Goal: Task Accomplishment & Management: Manage account settings

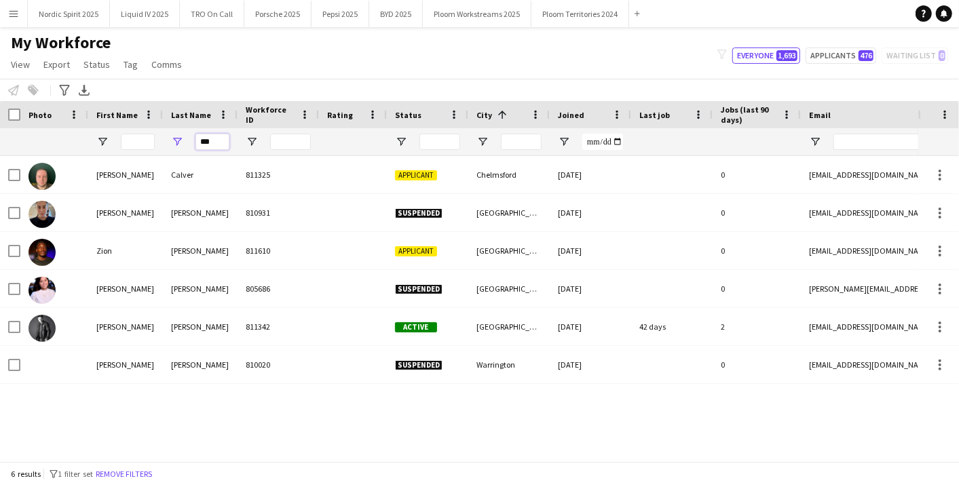
drag, startPoint x: 213, startPoint y: 138, endPoint x: 184, endPoint y: 147, distance: 30.3
click at [184, 147] on div "***" at bounding box center [200, 141] width 75 height 27
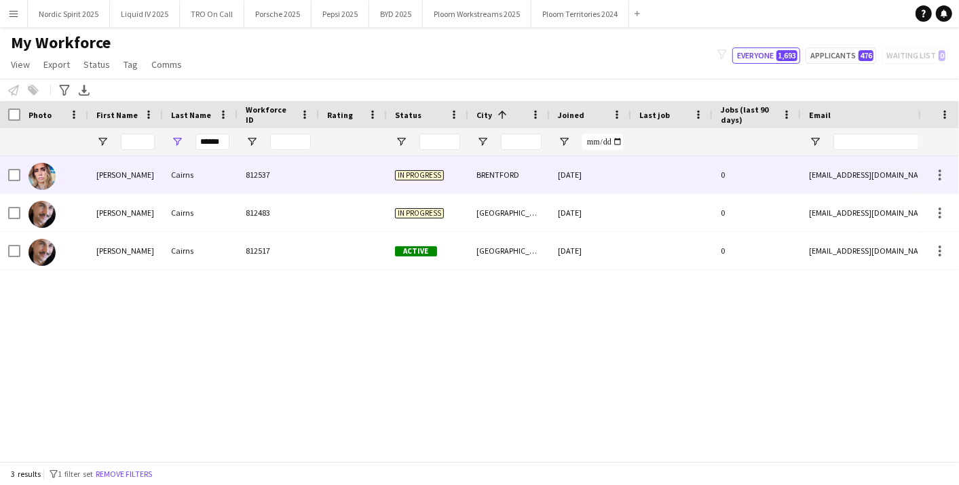
click at [180, 180] on div "Cairns" at bounding box center [200, 174] width 75 height 37
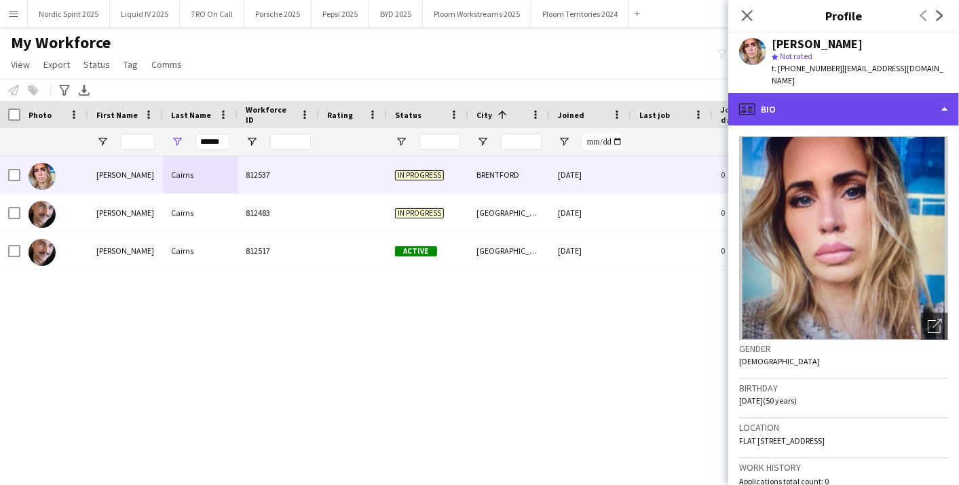
click at [950, 96] on div "profile Bio" at bounding box center [843, 109] width 231 height 33
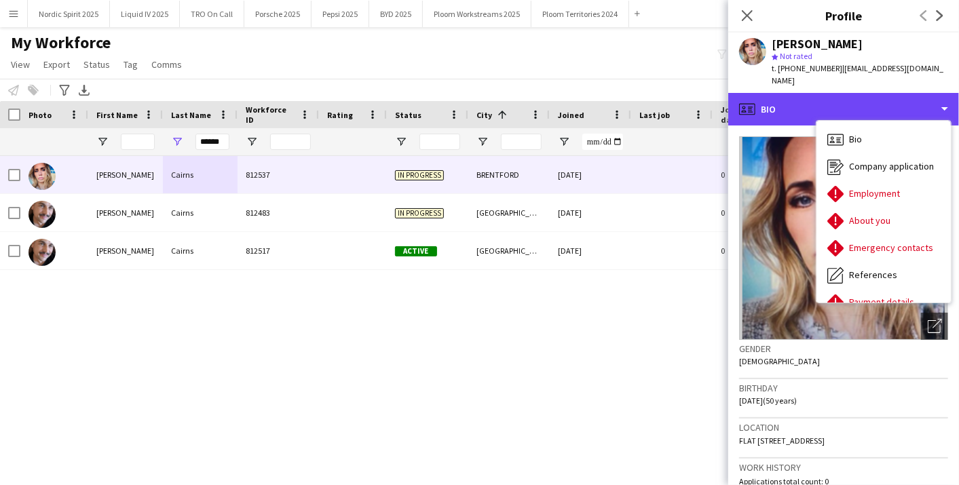
scroll to position [181, 0]
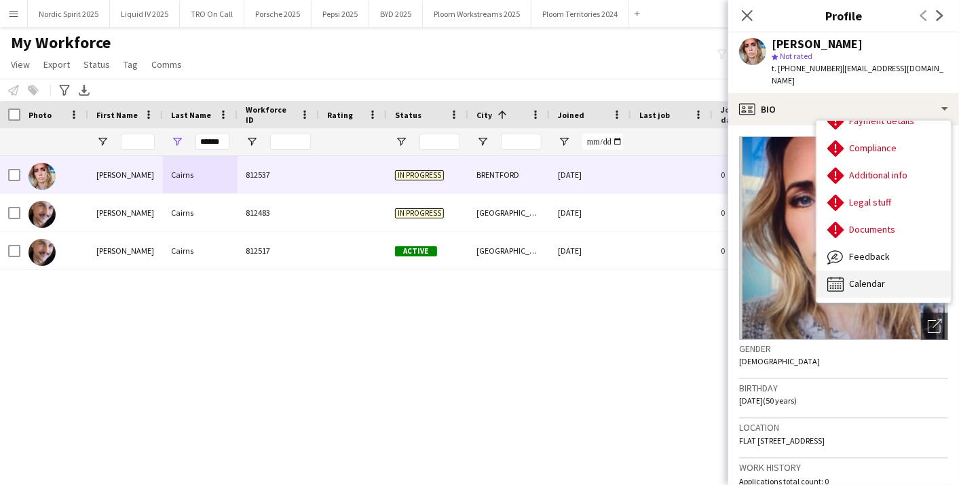
click at [879, 278] on span "Calendar" at bounding box center [867, 284] width 36 height 12
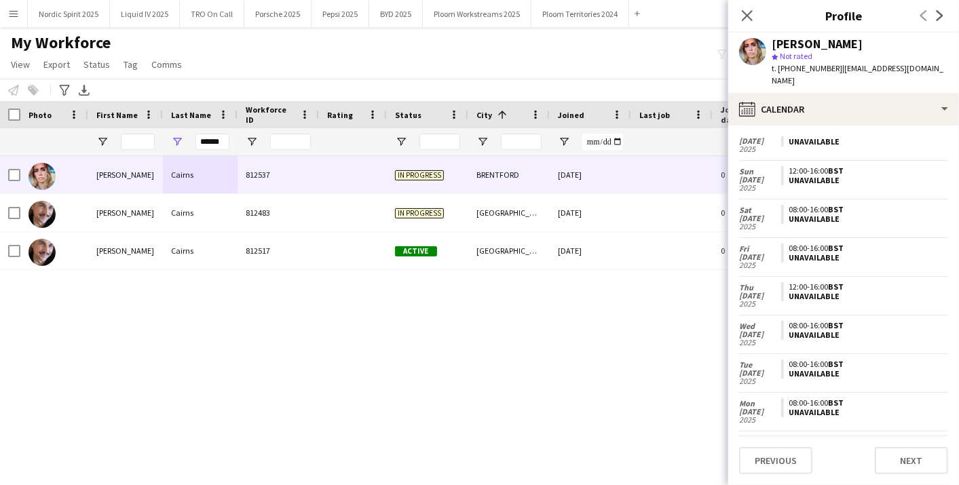
scroll to position [312, 0]
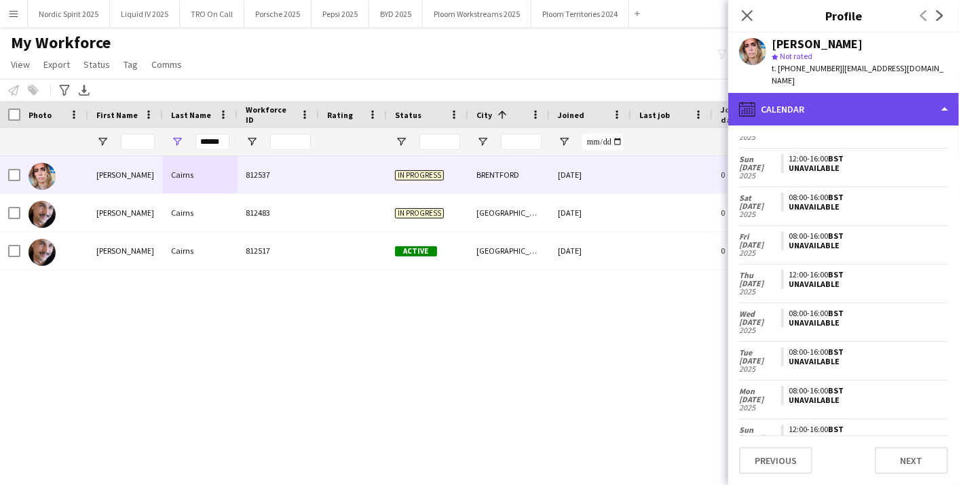
click at [890, 93] on div "calendar-full Calendar" at bounding box center [843, 109] width 231 height 33
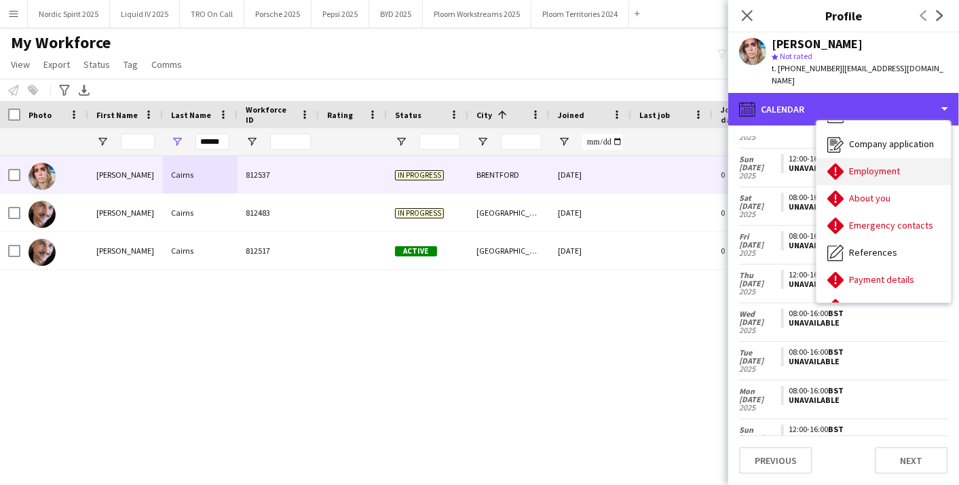
scroll to position [0, 0]
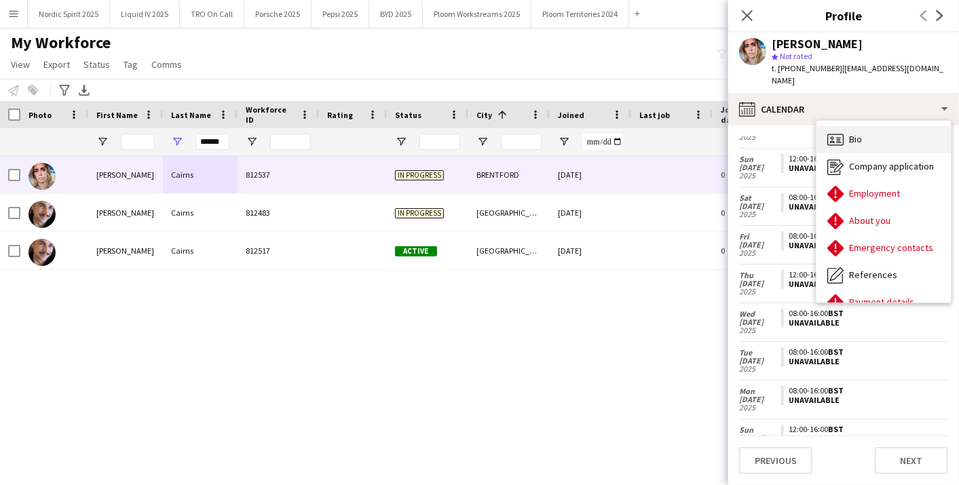
click at [925, 131] on div "Bio Bio" at bounding box center [884, 139] width 134 height 27
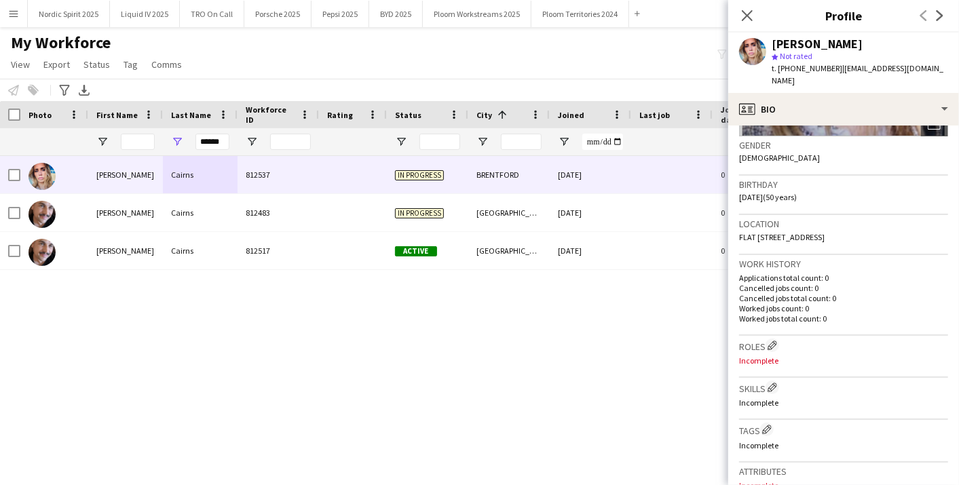
scroll to position [226, 0]
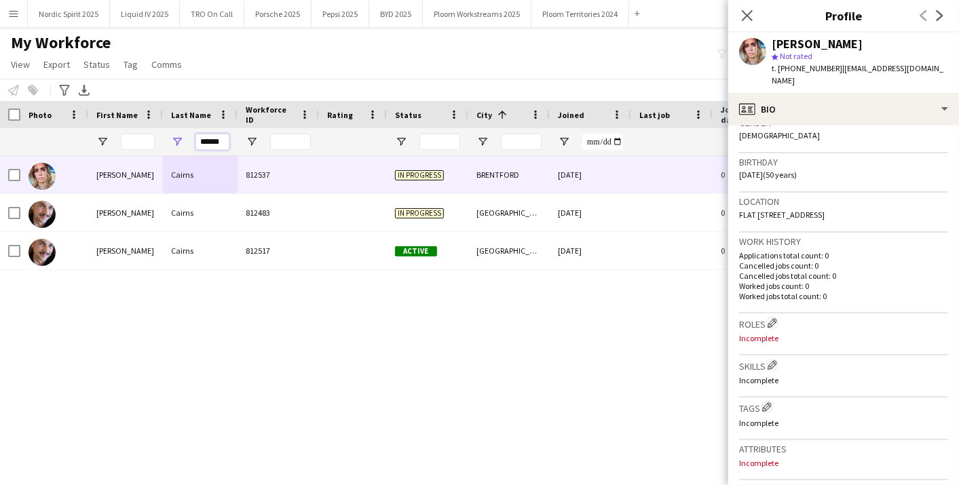
drag, startPoint x: 202, startPoint y: 134, endPoint x: 304, endPoint y: 139, distance: 101.9
click at [306, 145] on div "******" at bounding box center [736, 141] width 1472 height 27
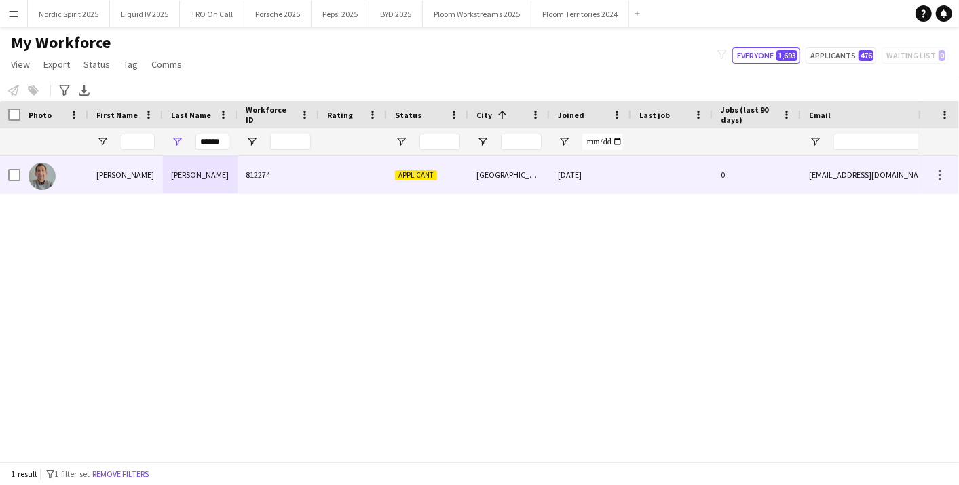
click at [224, 177] on div "[PERSON_NAME]" at bounding box center [200, 174] width 75 height 37
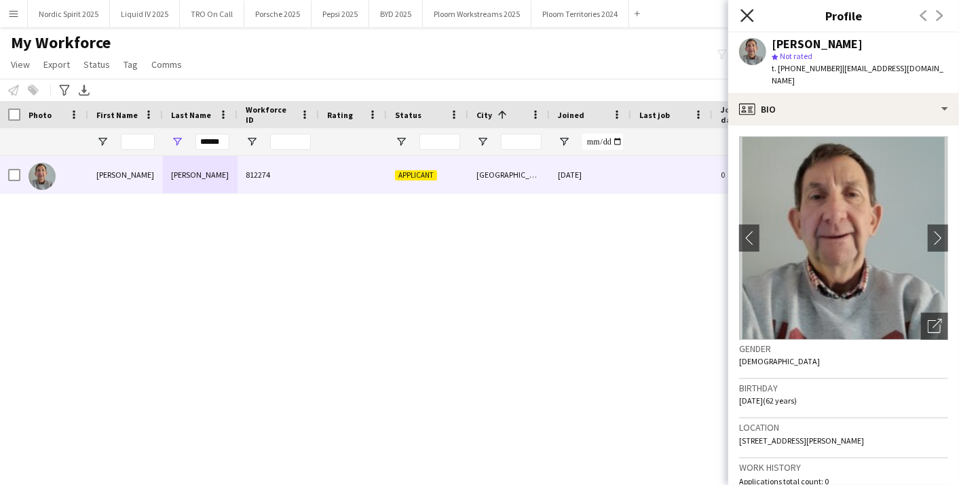
click at [754, 18] on icon "Close pop-in" at bounding box center [747, 15] width 13 height 13
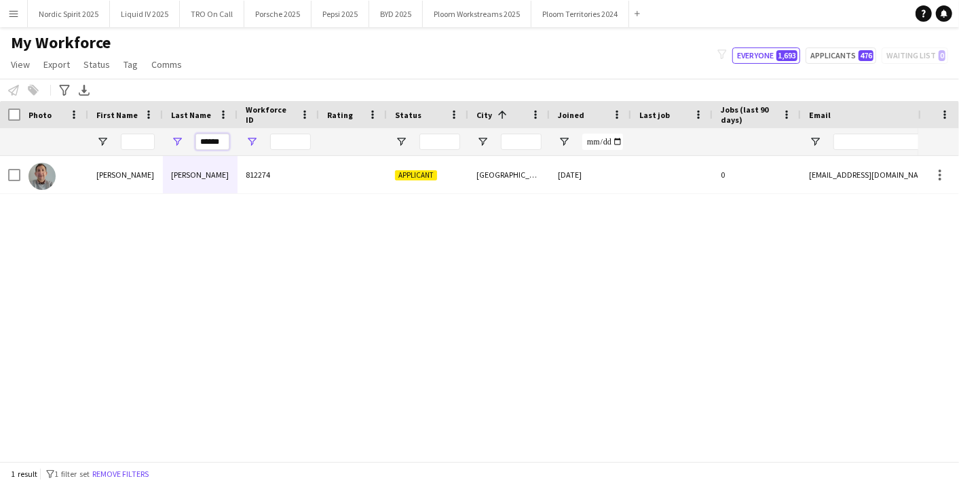
drag, startPoint x: 203, startPoint y: 138, endPoint x: 250, endPoint y: 143, distance: 47.8
click at [250, 143] on div "******" at bounding box center [736, 141] width 1472 height 27
type input "*"
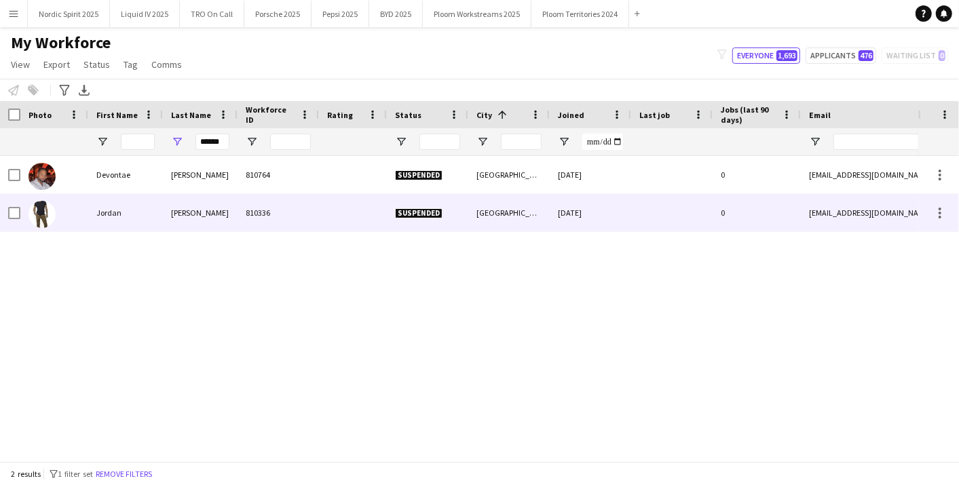
click at [225, 217] on div "[PERSON_NAME]" at bounding box center [200, 212] width 75 height 37
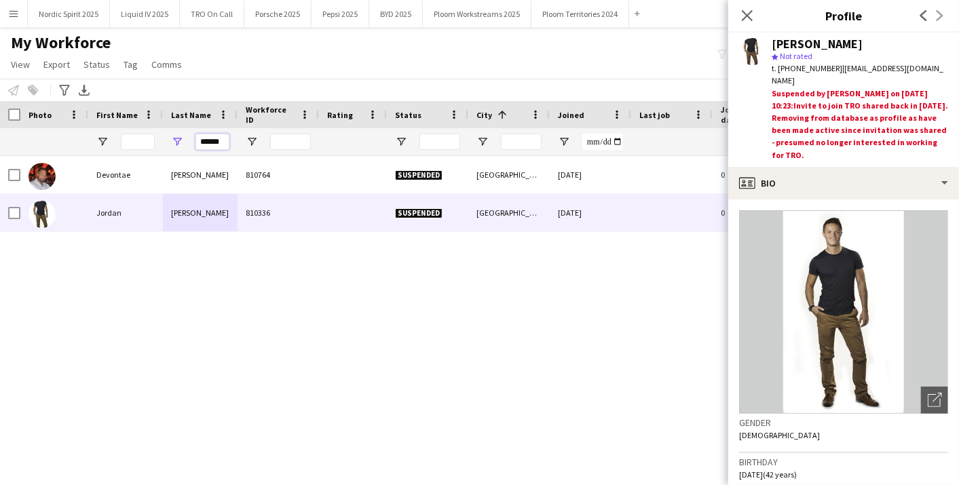
drag, startPoint x: 198, startPoint y: 134, endPoint x: 343, endPoint y: 145, distance: 146.3
click at [343, 145] on div "******" at bounding box center [736, 141] width 1472 height 27
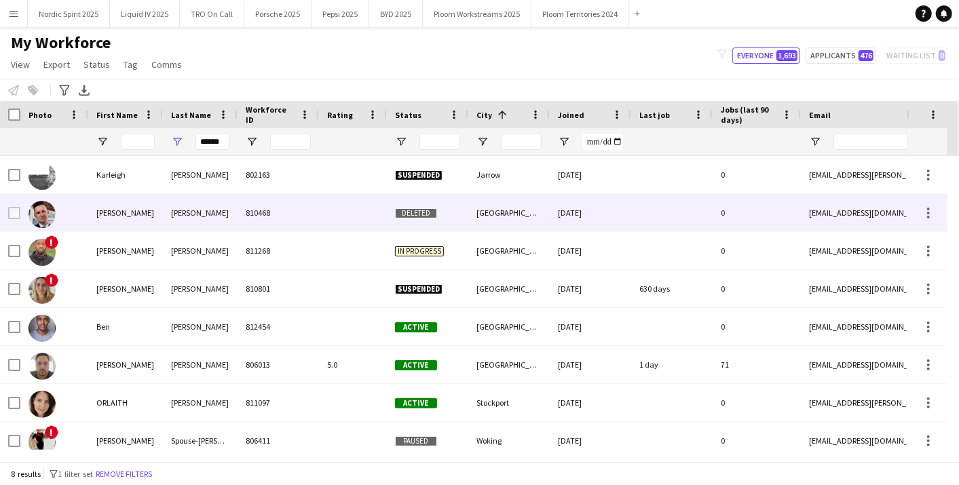
click at [256, 213] on div "810468" at bounding box center [278, 212] width 81 height 37
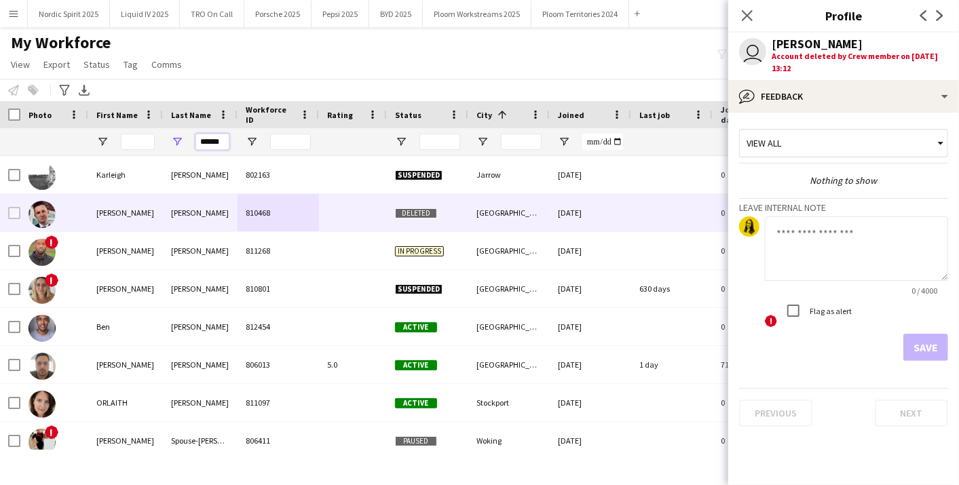
drag, startPoint x: 198, startPoint y: 139, endPoint x: 263, endPoint y: 143, distance: 66.0
click at [262, 143] on div "******" at bounding box center [736, 141] width 1472 height 27
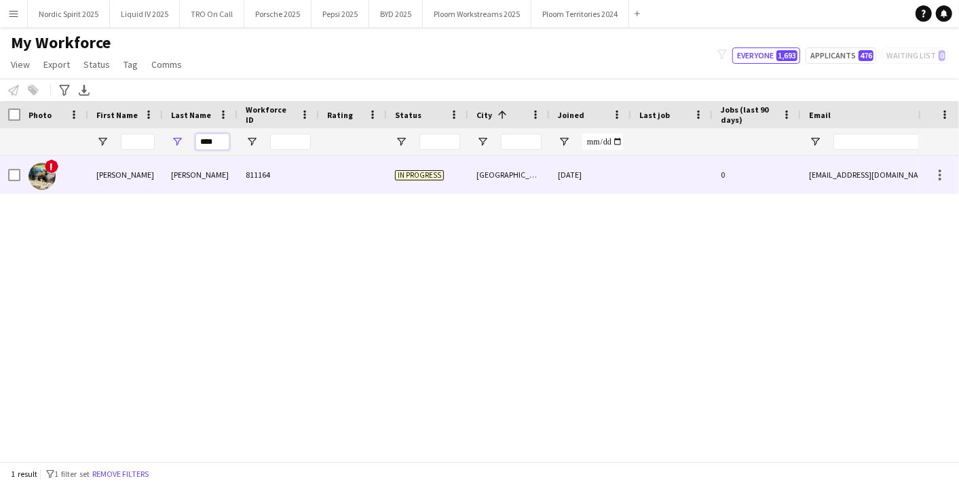
type input "****"
click at [278, 175] on div "811164" at bounding box center [278, 174] width 81 height 37
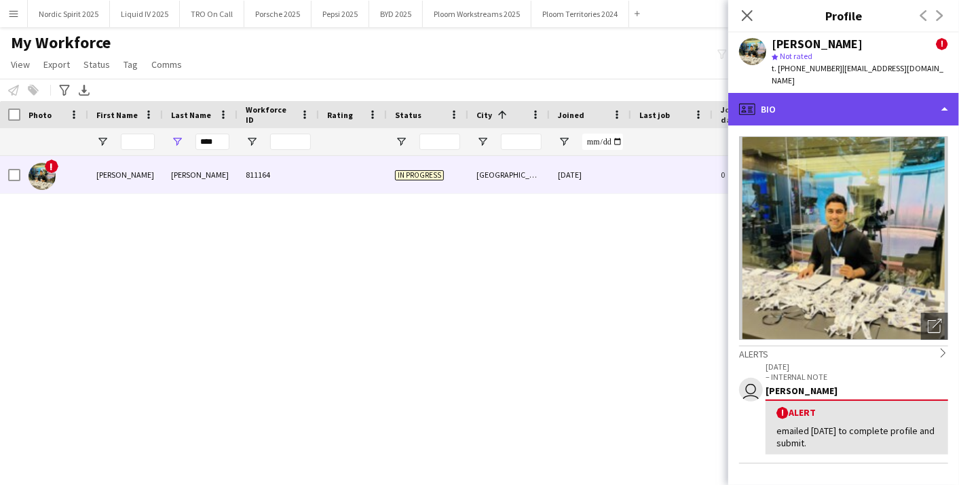
click at [948, 93] on div "profile Bio" at bounding box center [843, 109] width 231 height 33
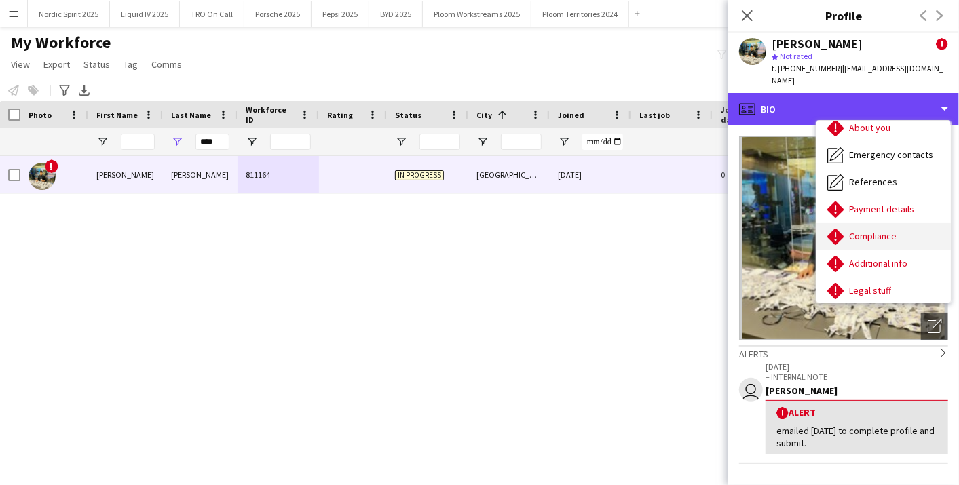
scroll to position [151, 0]
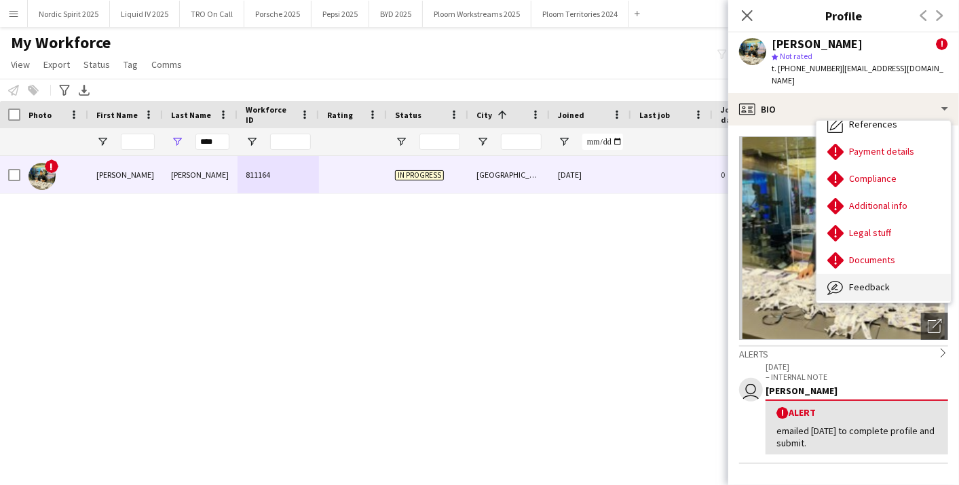
click at [860, 281] on span "Feedback" at bounding box center [869, 287] width 41 height 12
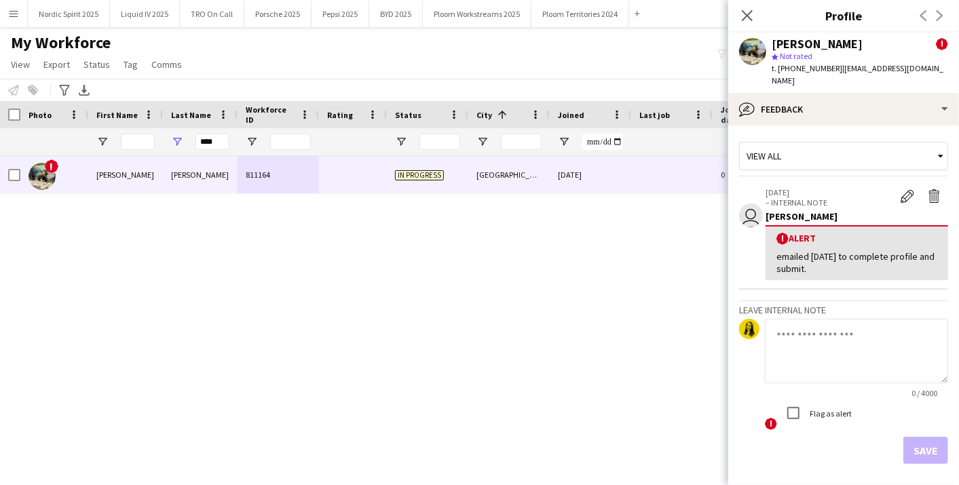
click at [785, 319] on textarea at bounding box center [856, 351] width 183 height 64
type textarea "*"
click at [923, 320] on textarea "**********" at bounding box center [856, 351] width 183 height 64
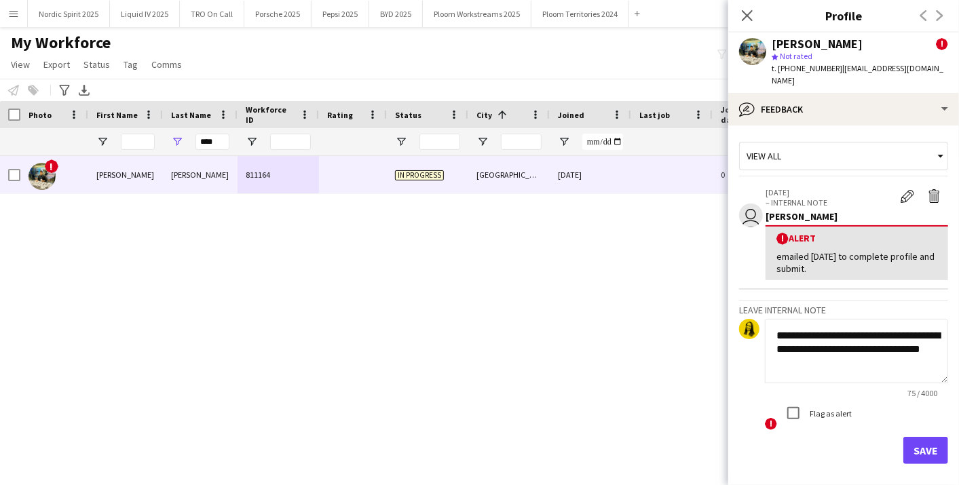
click at [832, 358] on textarea "**********" at bounding box center [856, 351] width 183 height 64
paste textarea "**********"
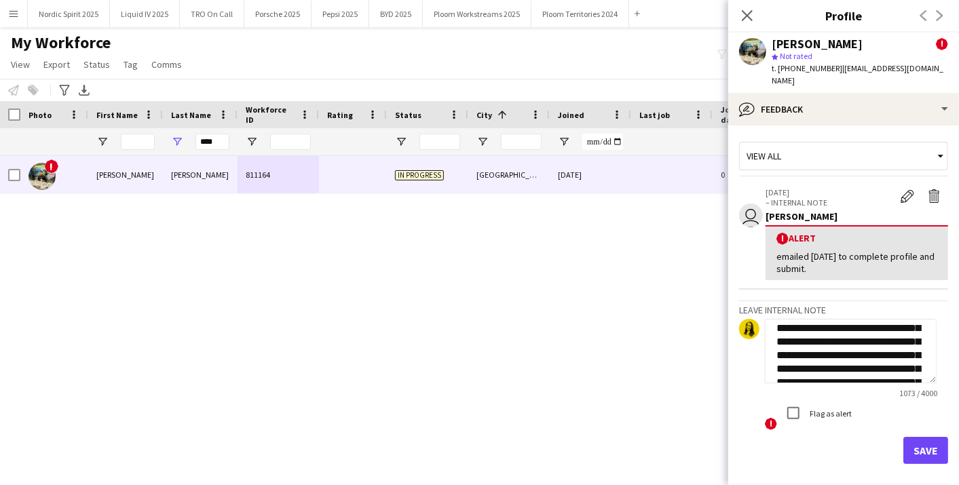
type textarea "**********"
click at [913, 439] on button "Save" at bounding box center [926, 450] width 45 height 27
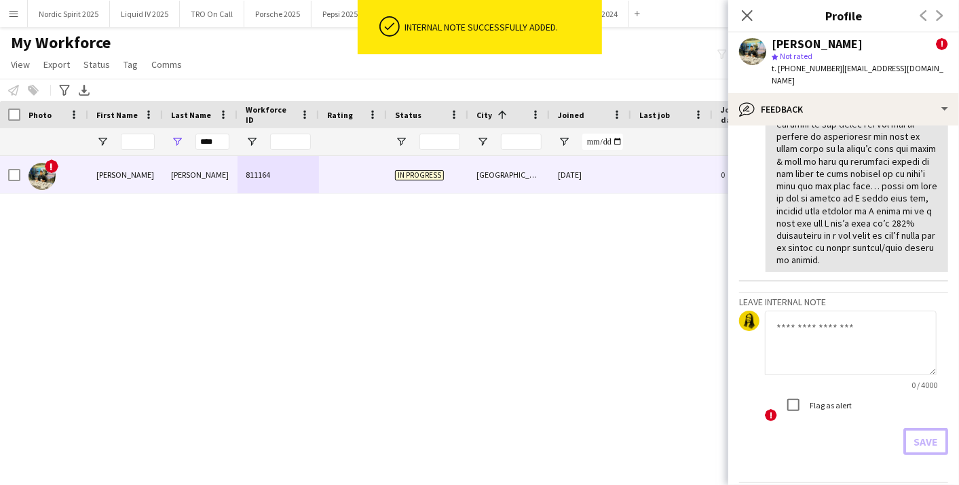
scroll to position [452, 0]
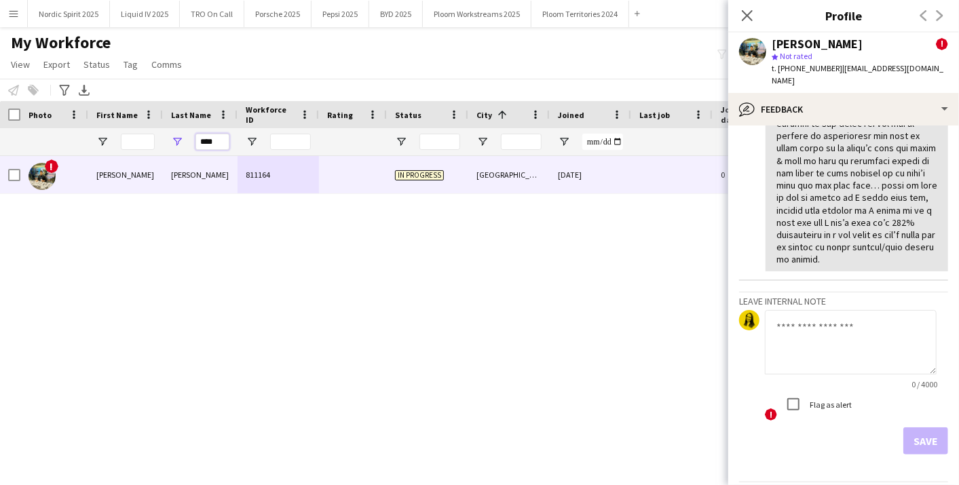
drag, startPoint x: 172, startPoint y: 136, endPoint x: 99, endPoint y: 134, distance: 72.6
click at [104, 120] on div "Workforce Details Photo First Name 1" at bounding box center [736, 128] width 1472 height 55
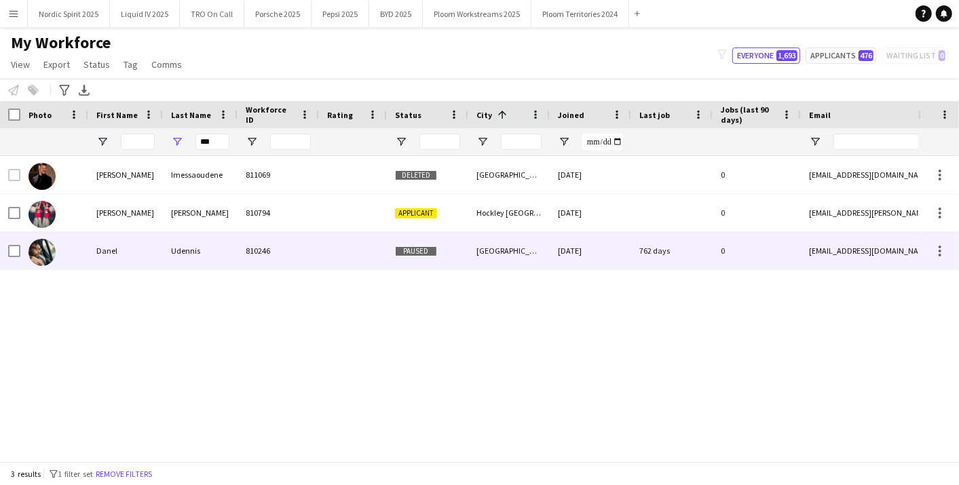
click at [188, 251] on div "Udennis" at bounding box center [200, 250] width 75 height 37
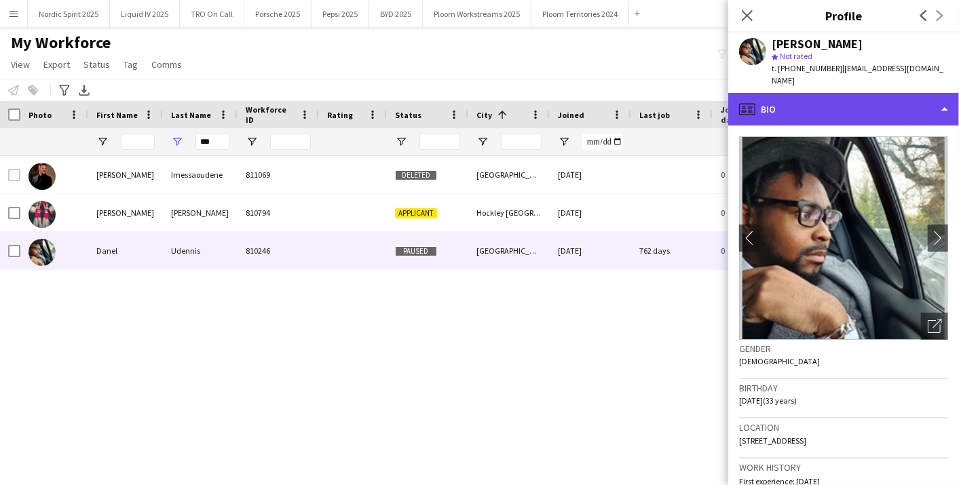
click at [952, 98] on div "profile Bio" at bounding box center [843, 109] width 231 height 33
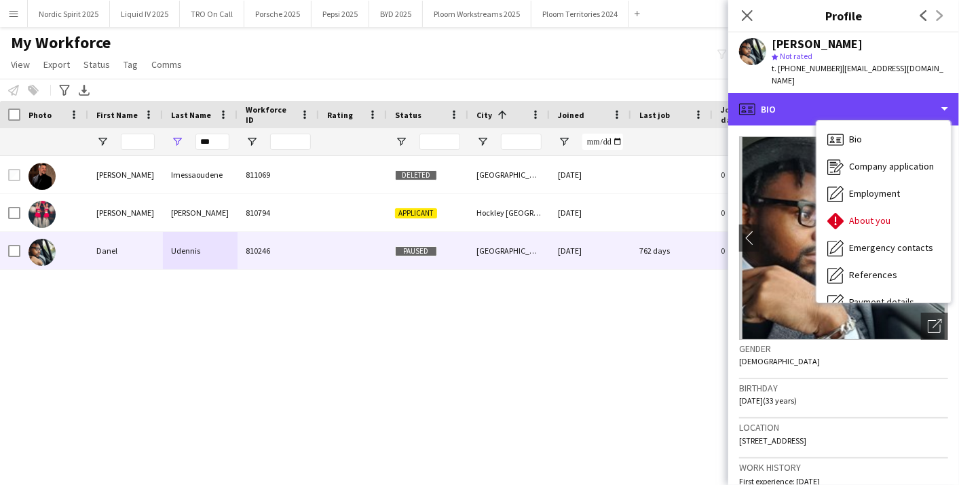
scroll to position [181, 0]
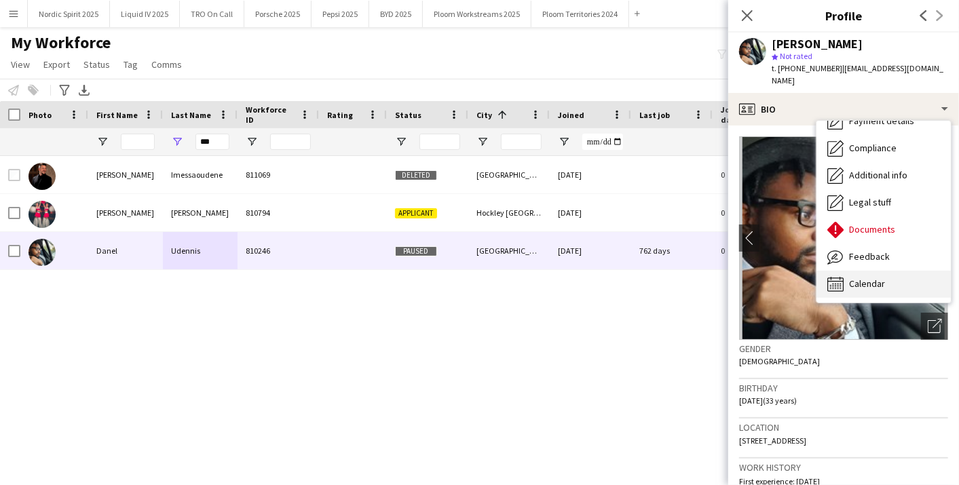
click at [861, 271] on div "Calendar Calendar" at bounding box center [884, 284] width 134 height 27
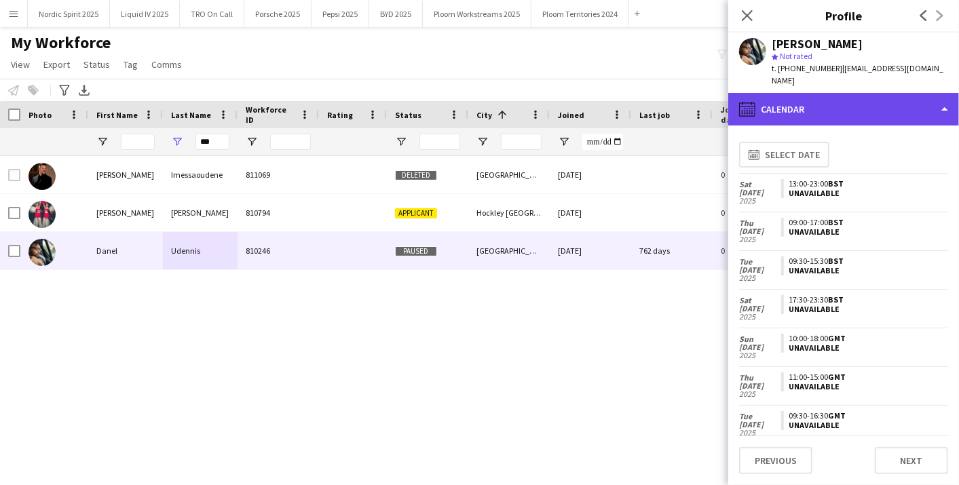
click at [770, 96] on div "calendar-full Calendar" at bounding box center [843, 109] width 231 height 33
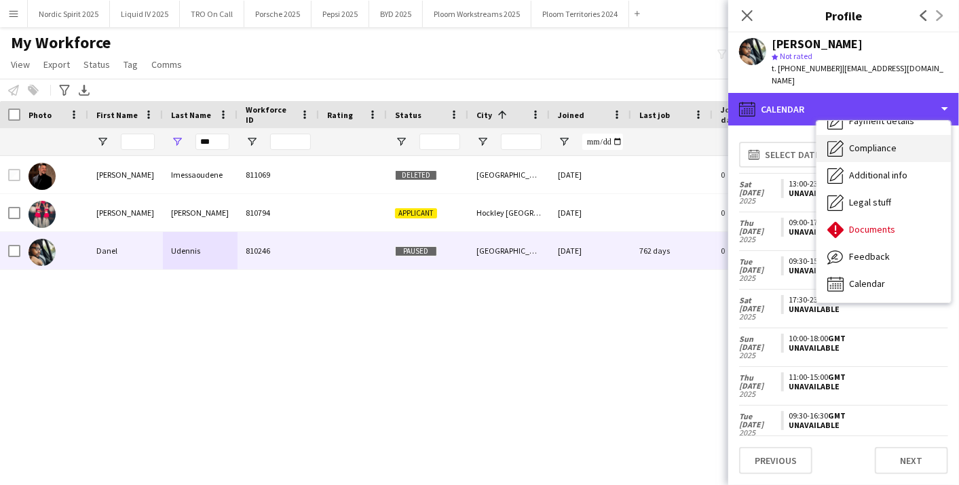
scroll to position [0, 0]
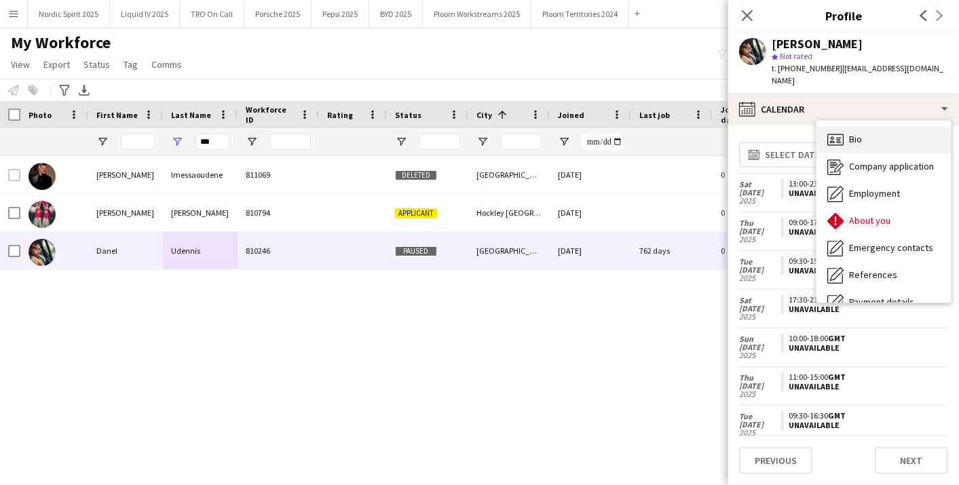
click at [920, 134] on div "Bio Bio" at bounding box center [884, 139] width 134 height 27
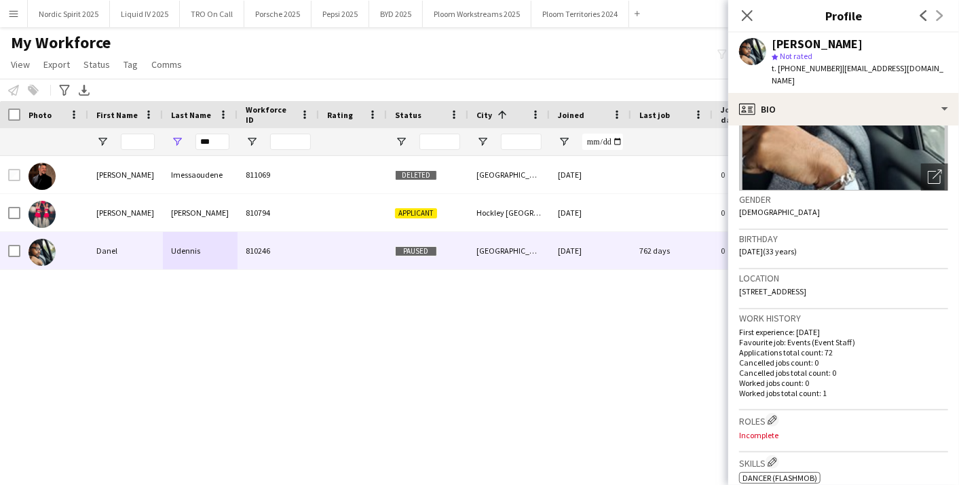
scroll to position [151, 0]
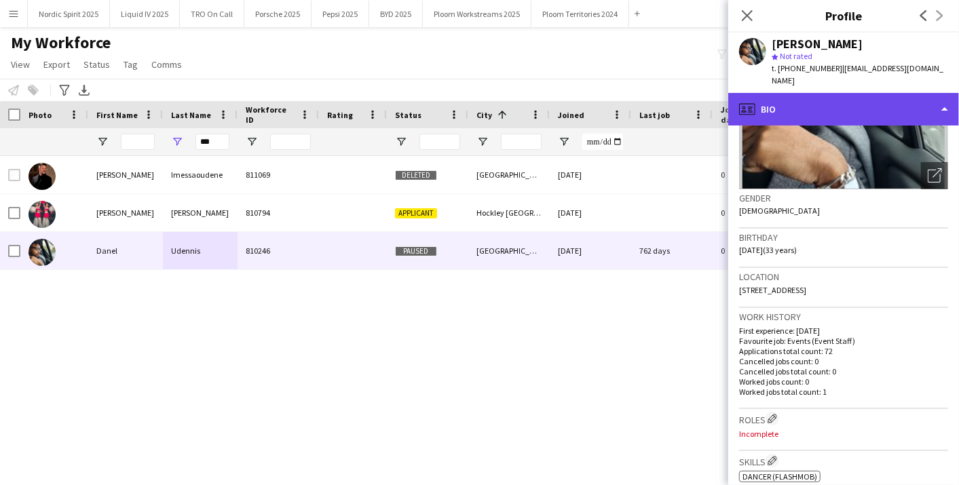
click at [950, 93] on div "profile Bio" at bounding box center [843, 109] width 231 height 33
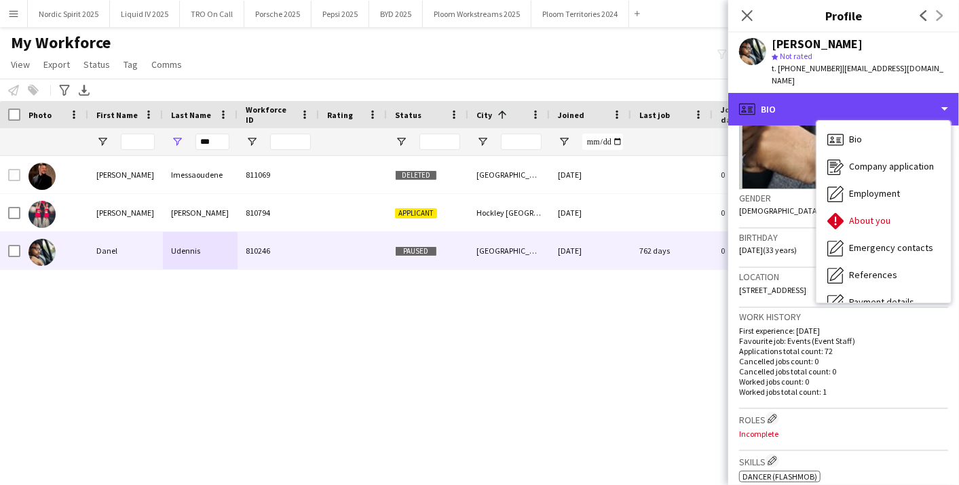
scroll to position [181, 0]
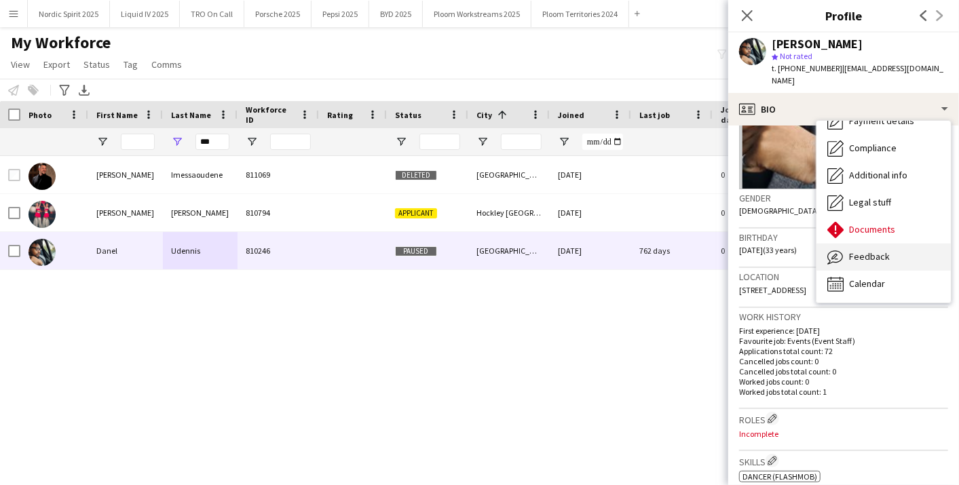
click at [900, 248] on div "Feedback Feedback" at bounding box center [884, 257] width 134 height 27
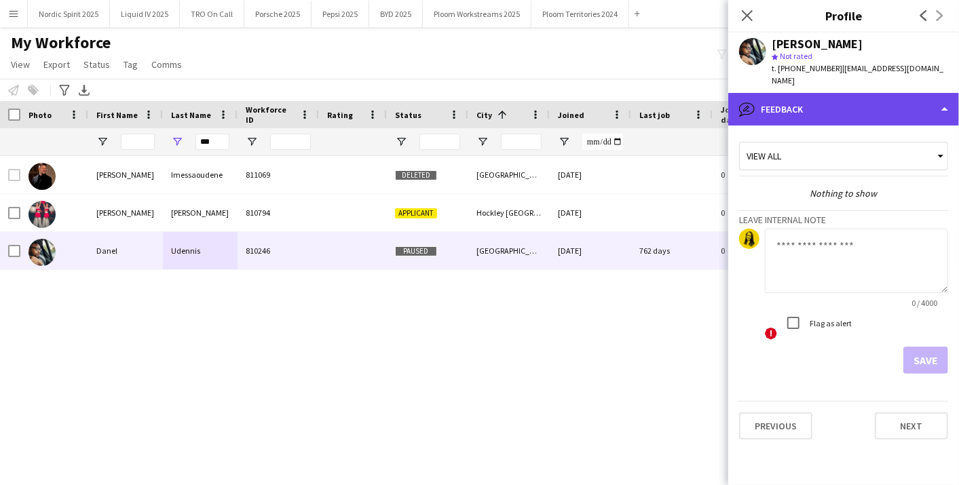
click at [948, 94] on div "bubble-pencil Feedback" at bounding box center [843, 109] width 231 height 33
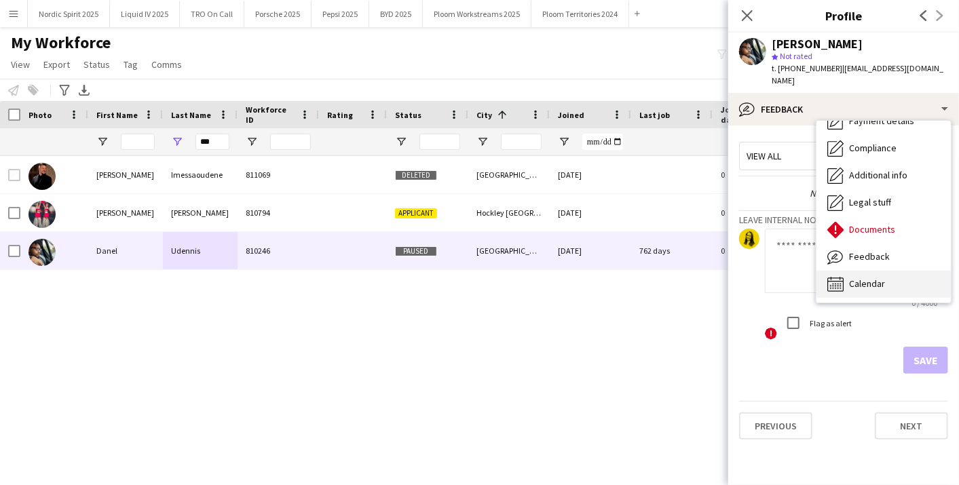
click at [892, 284] on div "Calendar Calendar" at bounding box center [884, 284] width 134 height 27
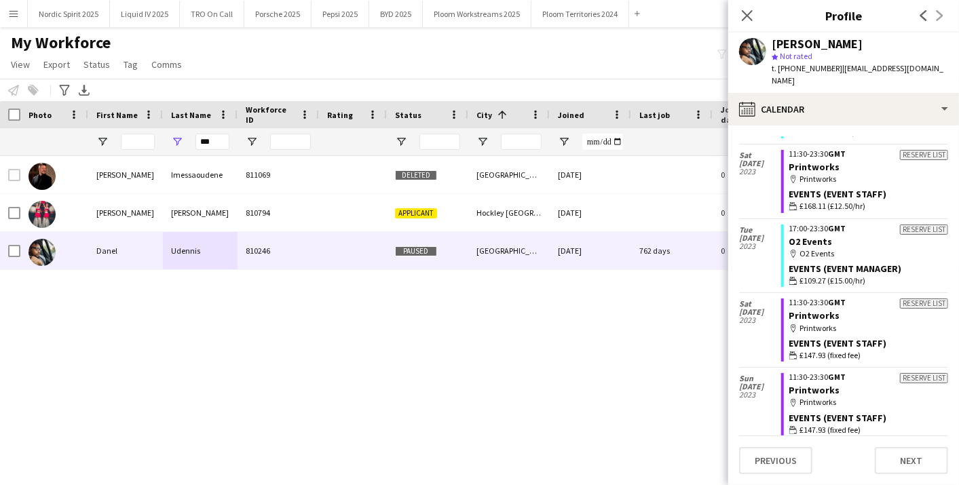
scroll to position [5997, 0]
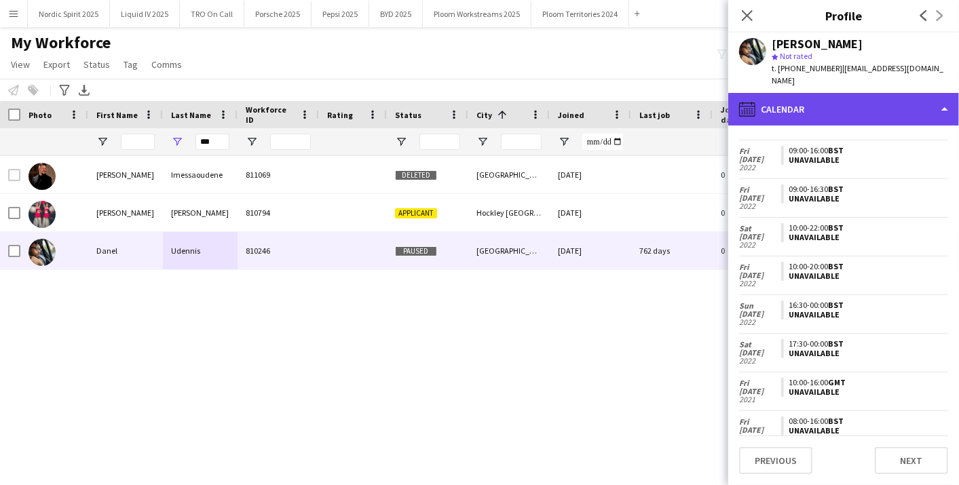
click at [913, 98] on div "calendar-full Calendar" at bounding box center [843, 109] width 231 height 33
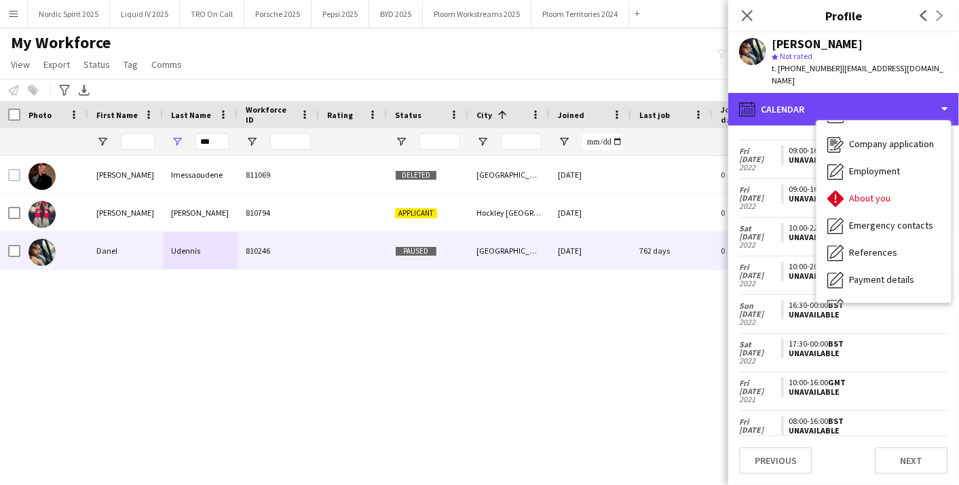
scroll to position [0, 0]
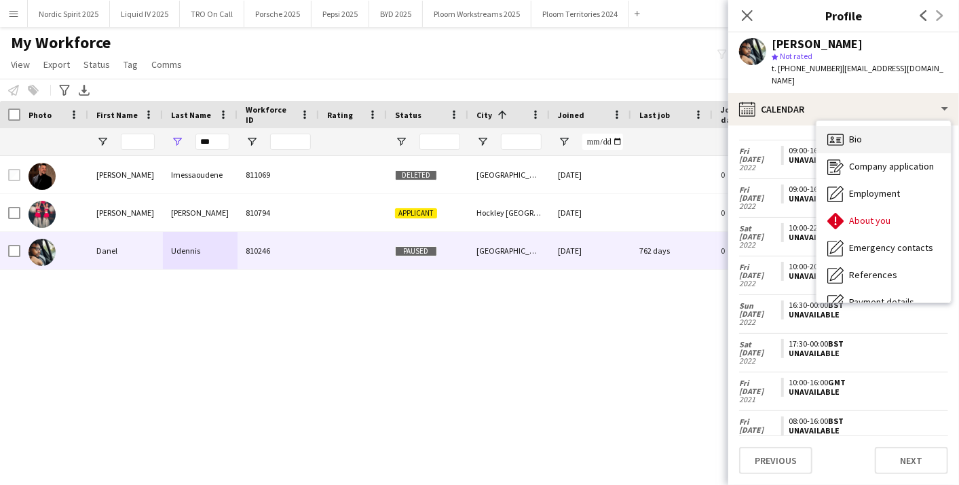
click at [919, 126] on div "Bio Bio" at bounding box center [884, 139] width 134 height 27
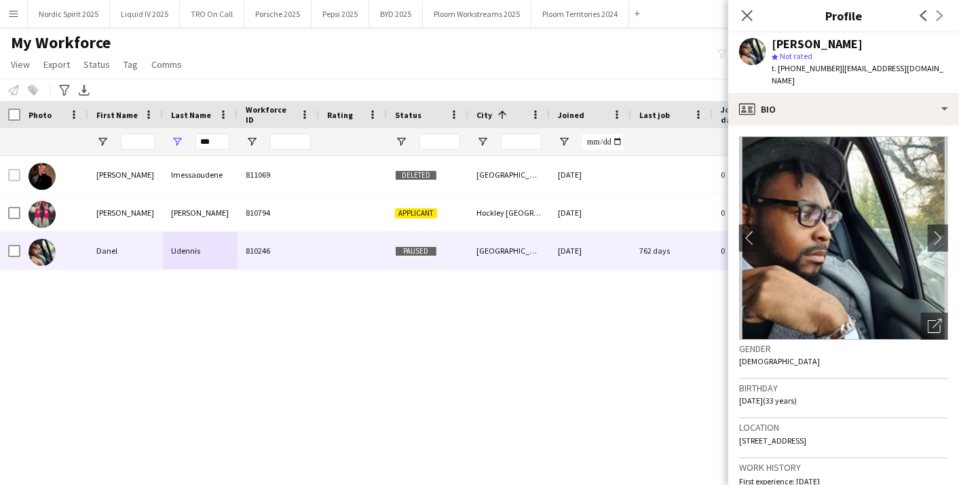
scroll to position [226, 0]
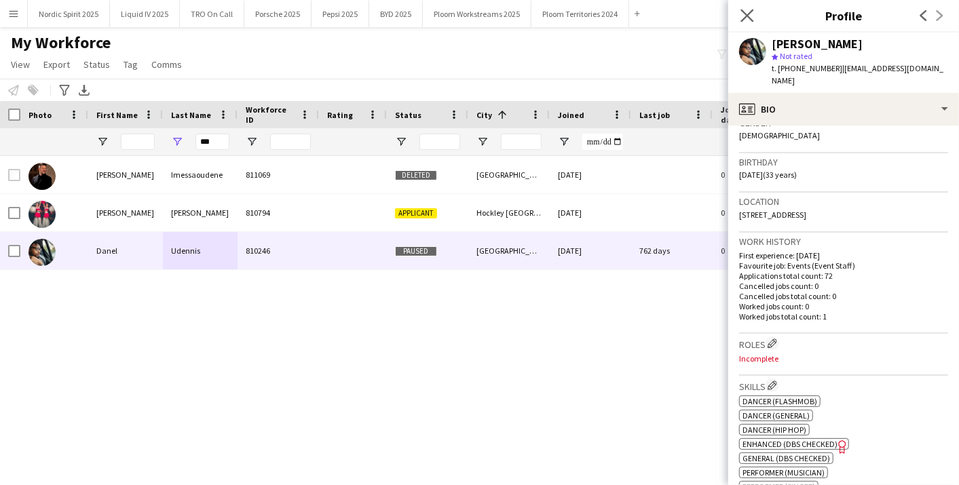
click at [739, 14] on div "Close pop-in" at bounding box center [747, 15] width 38 height 31
drag, startPoint x: 223, startPoint y: 136, endPoint x: 138, endPoint y: 126, distance: 85.4
click at [138, 126] on div "Workforce Details Photo First Name 1" at bounding box center [736, 128] width 1472 height 55
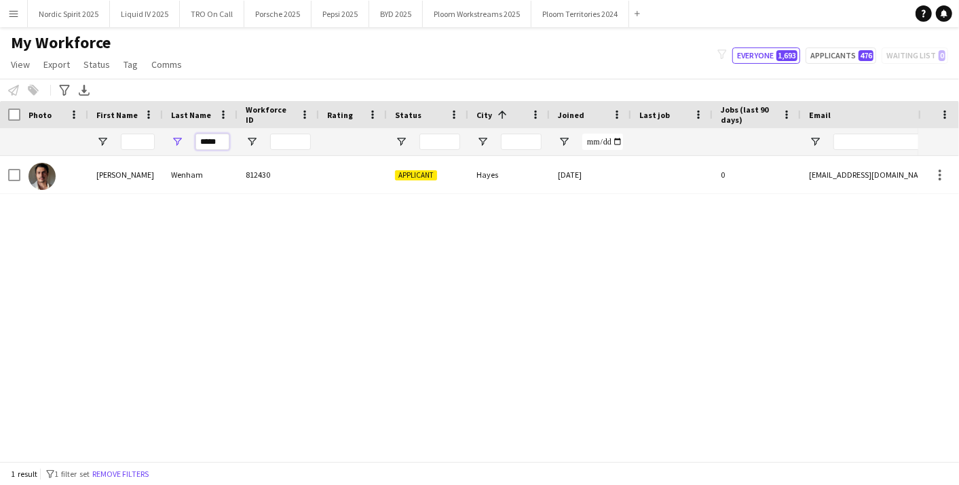
scroll to position [0, 0]
type input "*"
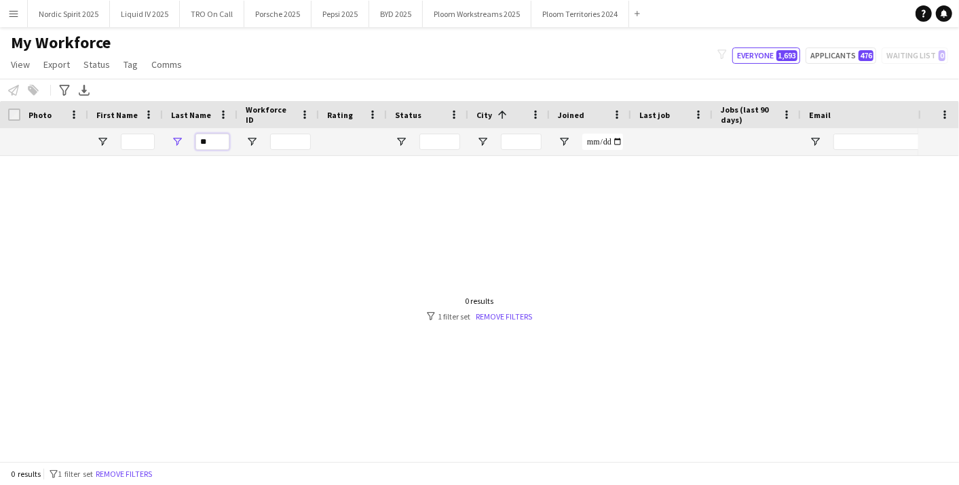
type input "*"
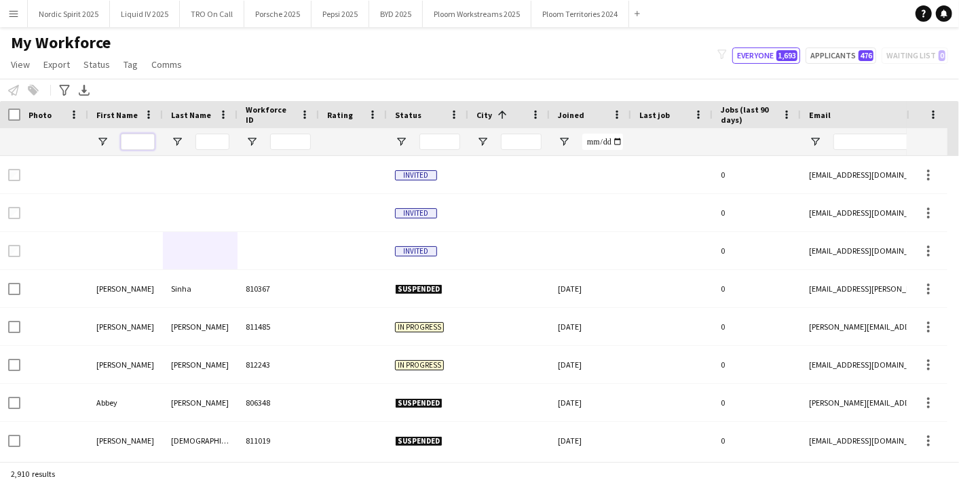
click at [137, 143] on input "First Name Filter Input" at bounding box center [138, 142] width 34 height 16
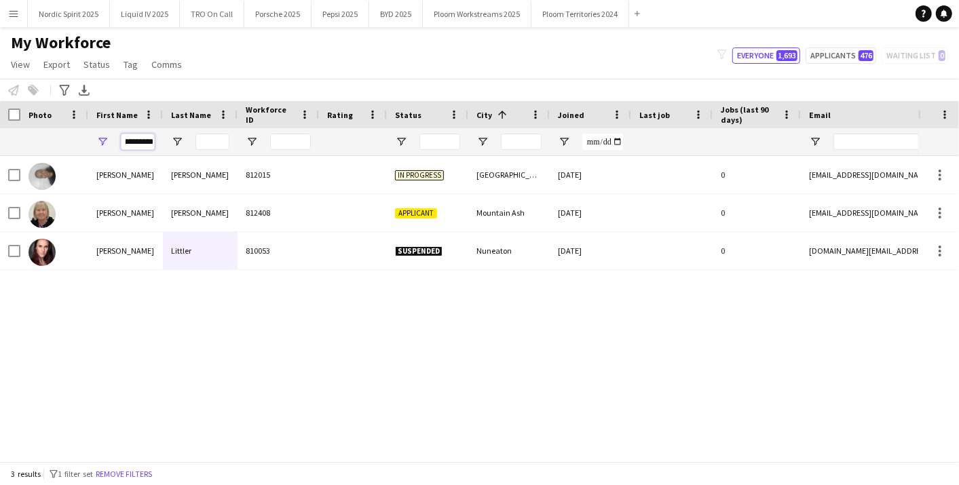
type input "*********"
